Goal: Task Accomplishment & Management: Use online tool/utility

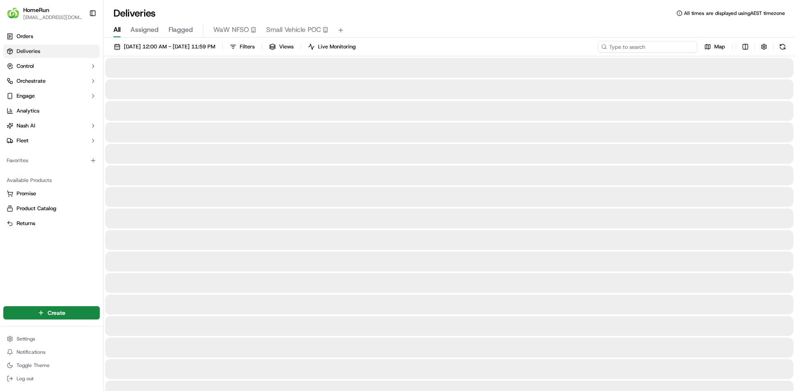
click at [646, 48] on input at bounding box center [647, 47] width 99 height 12
paste input "269694057"
type input "269694057"
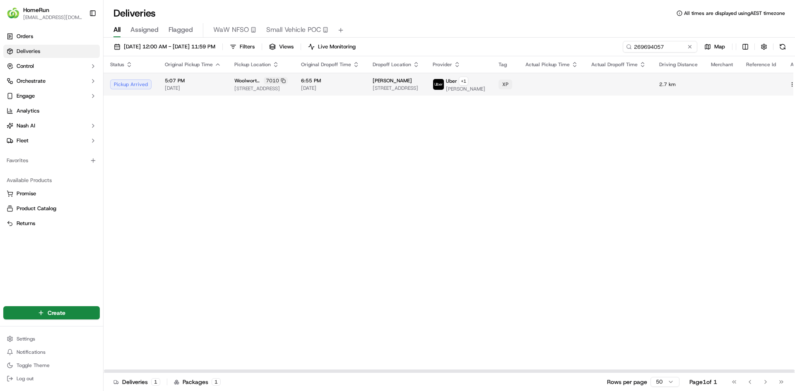
click at [301, 78] on td "6:55 PM 19/09/2025" at bounding box center [330, 84] width 72 height 23
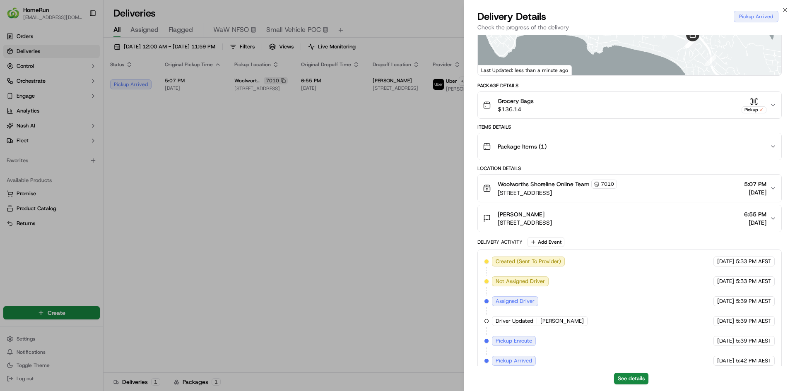
scroll to position [187, 0]
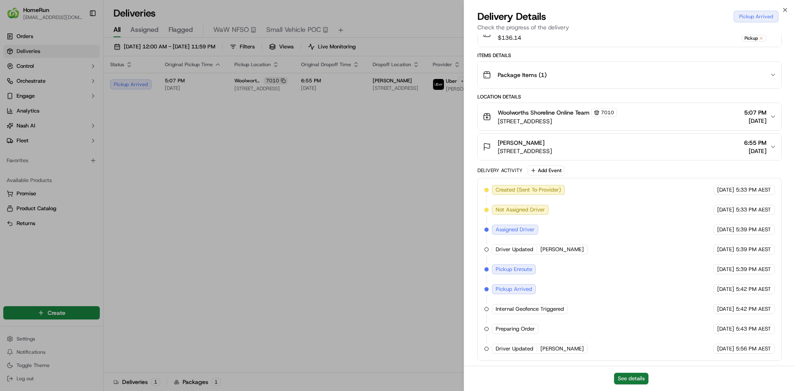
click at [635, 383] on button "See details" at bounding box center [631, 379] width 34 height 12
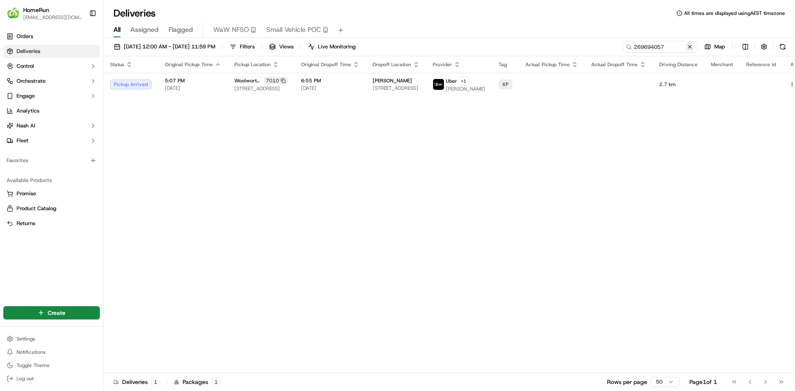
click at [691, 48] on button at bounding box center [690, 47] width 8 height 8
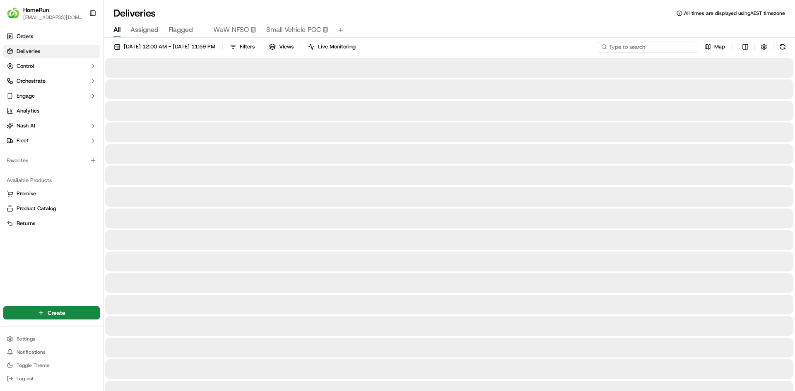
click at [674, 50] on input at bounding box center [647, 47] width 99 height 12
paste input "270162849"
type input "270162849"
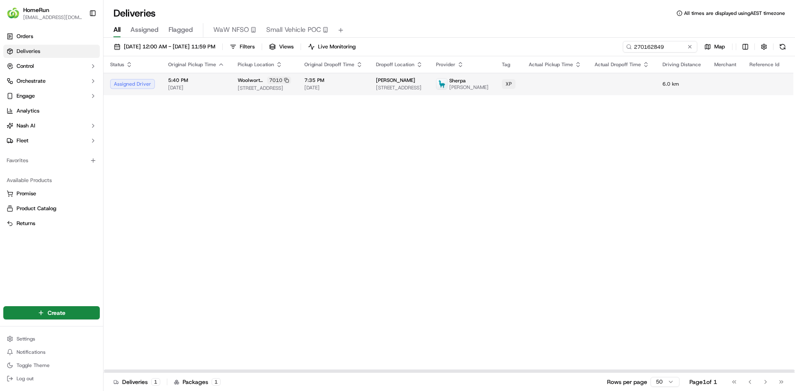
click at [264, 83] on span "Woolworths Shoreline" at bounding box center [252, 80] width 28 height 7
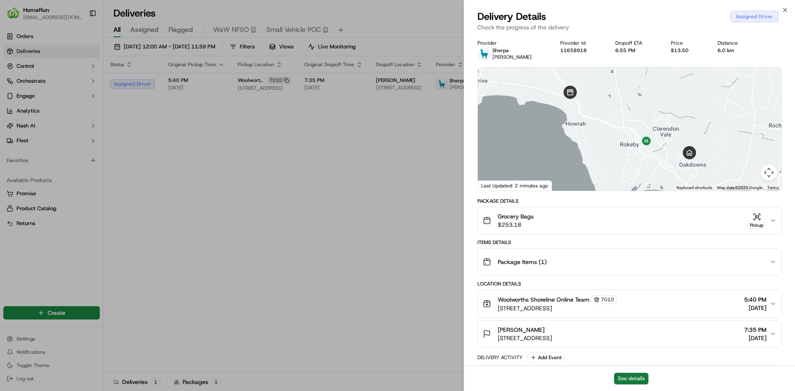
click at [620, 380] on button "See details" at bounding box center [631, 379] width 34 height 12
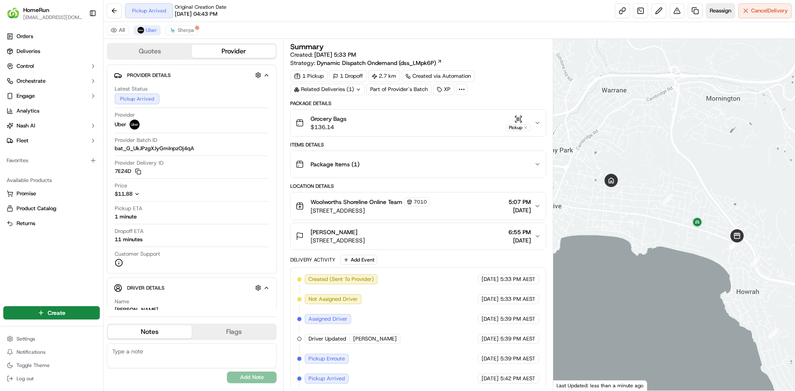
click at [722, 12] on span "Reassign" at bounding box center [721, 10] width 22 height 7
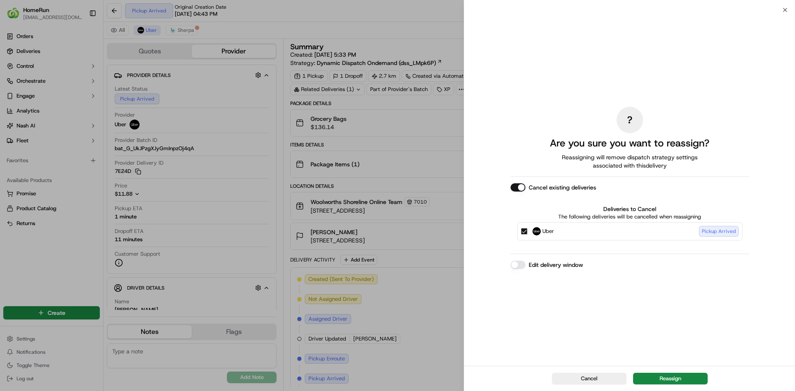
click at [517, 263] on button "Edit delivery window" at bounding box center [518, 265] width 15 height 8
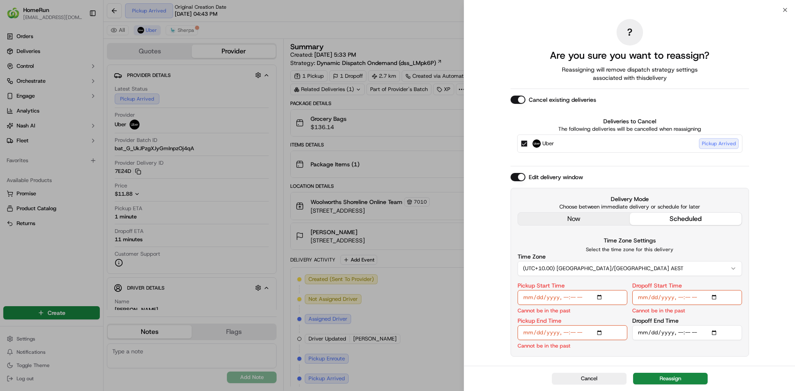
click at [564, 299] on input "Pickup Start Time" at bounding box center [573, 297] width 110 height 15
type input "2025-09-19T18:38"
click at [679, 299] on input "Dropoff Start Time" at bounding box center [687, 297] width 110 height 15
type input "2025-09-19T12:06"
click at [679, 298] on input "Dropoff Start Time" at bounding box center [687, 297] width 110 height 15
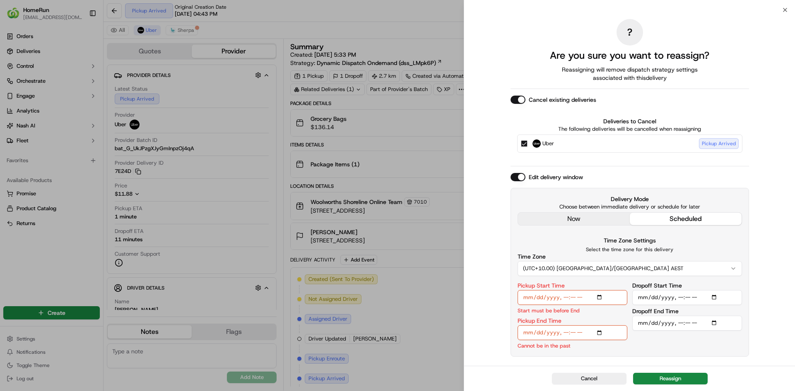
type input "2025-09-19T18:58"
click at [680, 332] on input "Dropoff End Time" at bounding box center [687, 332] width 110 height 15
type input "2025-09-19T19:58"
click at [671, 377] on button "Reassign" at bounding box center [670, 379] width 75 height 12
click at [597, 334] on input "Pickup End Time" at bounding box center [573, 332] width 110 height 15
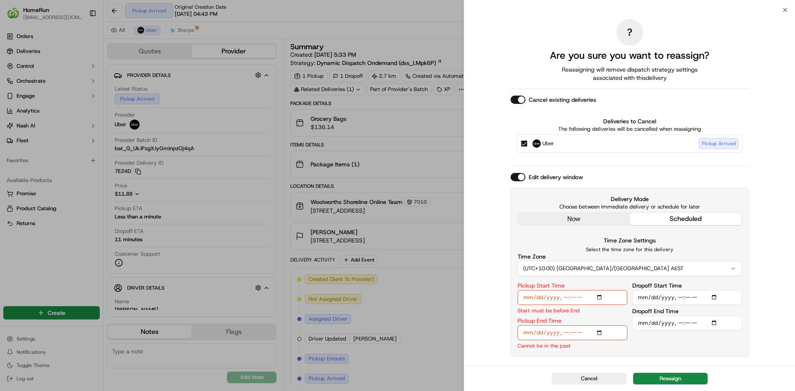
click at [564, 332] on input "Pickup End Time" at bounding box center [573, 332] width 110 height 15
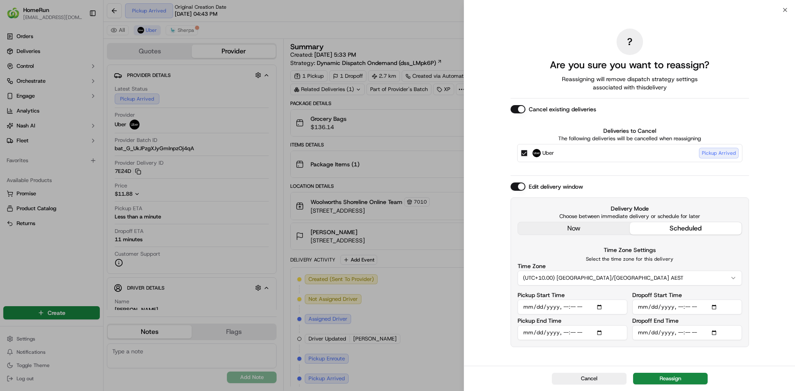
type input "2025-09-19T18:48"
click at [678, 373] on button "Reassign" at bounding box center [670, 379] width 75 height 12
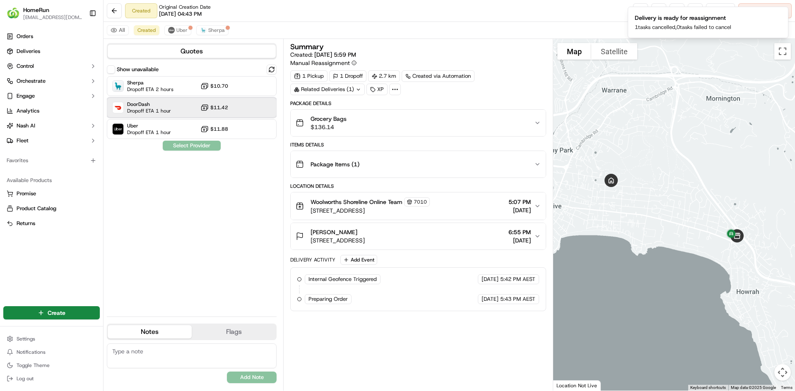
click at [243, 110] on div "DoorDash Dropoff ETA 1 hour $11.42" at bounding box center [192, 108] width 170 height 20
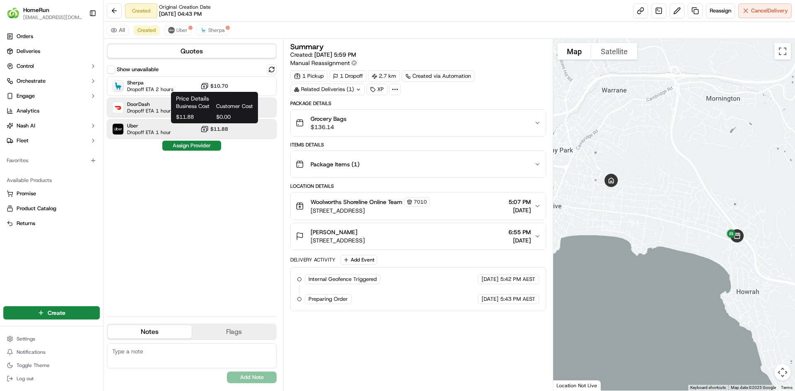
click at [219, 120] on span "$0.00" at bounding box center [234, 116] width 37 height 7
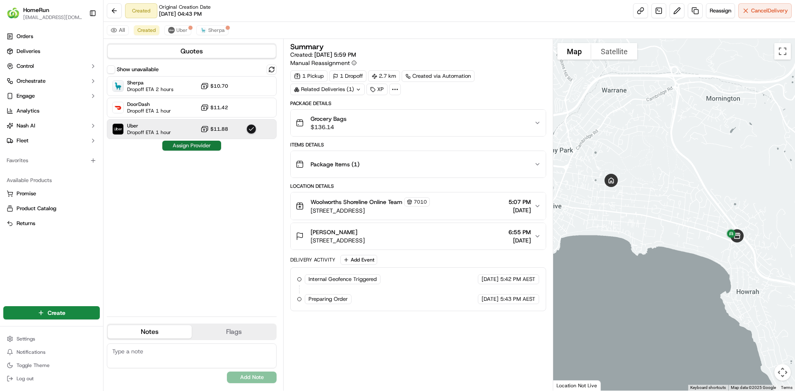
click at [199, 145] on button "Assign Provider" at bounding box center [191, 146] width 59 height 10
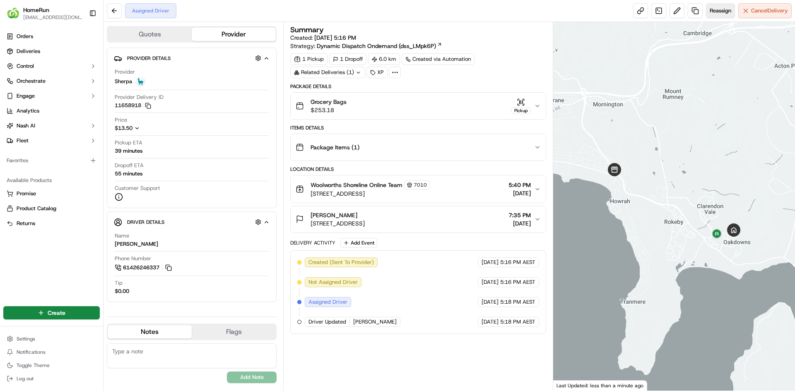
click at [713, 12] on span "Reassign" at bounding box center [721, 10] width 22 height 7
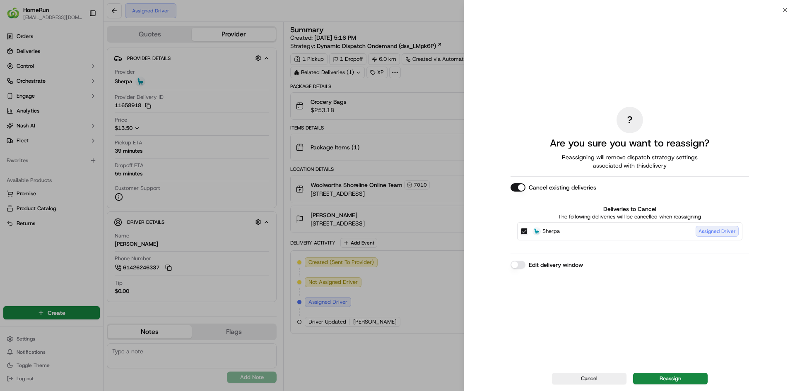
click at [514, 267] on button "Edit delivery window" at bounding box center [518, 265] width 15 height 8
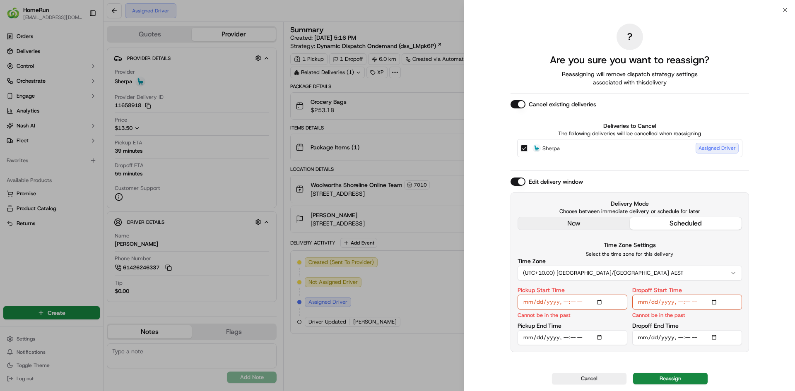
click at [564, 304] on input "Pickup Start Time" at bounding box center [573, 302] width 110 height 15
type input "[DATE]T18:40"
click at [678, 301] on input "Dropoff Start Time" at bounding box center [687, 302] width 110 height 15
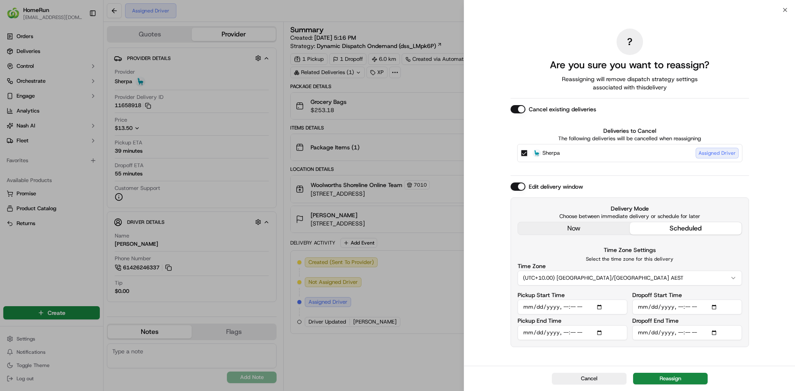
type input "[DATE]T19:00"
click at [679, 332] on input "Dropoff End Time" at bounding box center [687, 332] width 110 height 15
type input "[DATE]T20:35"
click at [681, 377] on button "Reassign" at bounding box center [670, 379] width 75 height 12
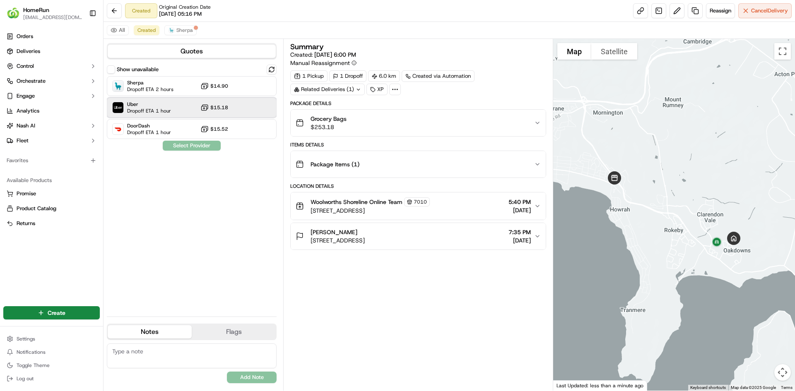
click at [272, 109] on div "Uber Dropoff ETA 1 hour $15.18" at bounding box center [192, 108] width 170 height 20
click at [210, 145] on button "Assign Provider" at bounding box center [191, 146] width 59 height 10
